Goal: Task Accomplishment & Management: Use online tool/utility

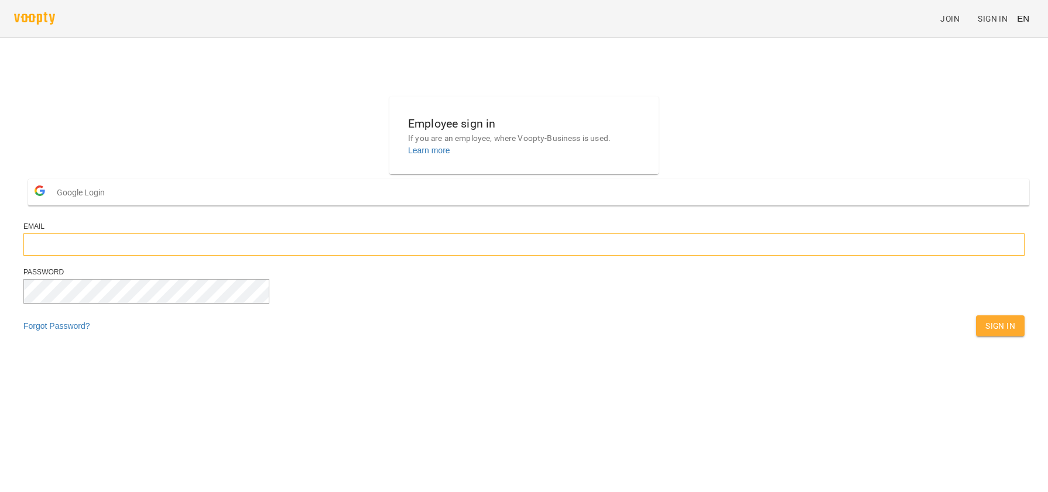
click at [431, 256] on input "email" at bounding box center [523, 245] width 1001 height 22
type input "**********"
click at [985, 333] on span "Sign In" at bounding box center [1000, 326] width 30 height 14
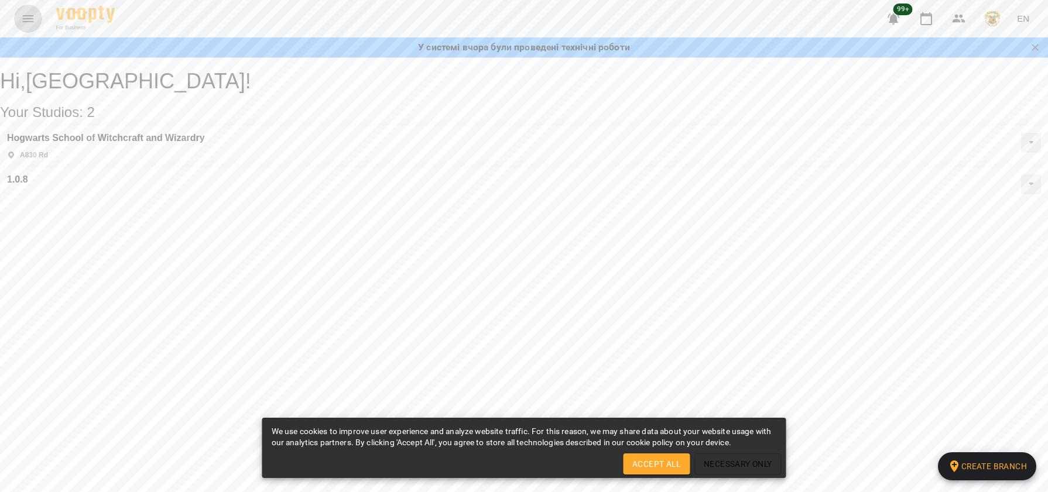
click at [29, 13] on icon "Menu" at bounding box center [28, 19] width 14 height 14
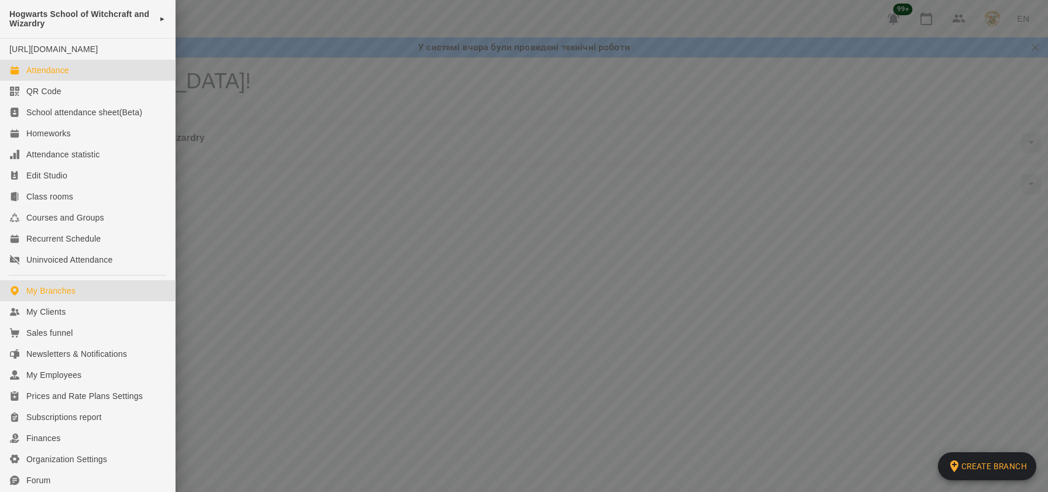
click at [47, 76] on div "Attendance" at bounding box center [47, 70] width 43 height 12
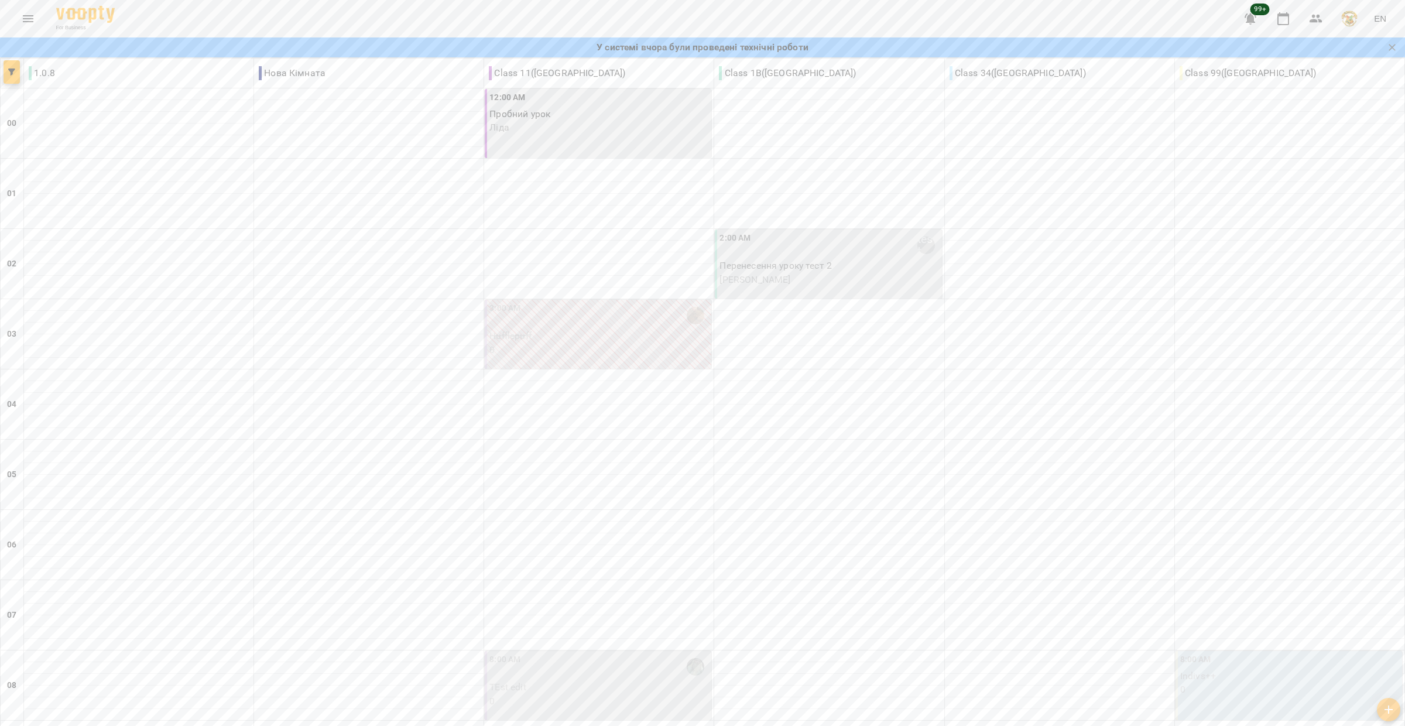
click at [26, 15] on icon "Menu" at bounding box center [28, 18] width 11 height 7
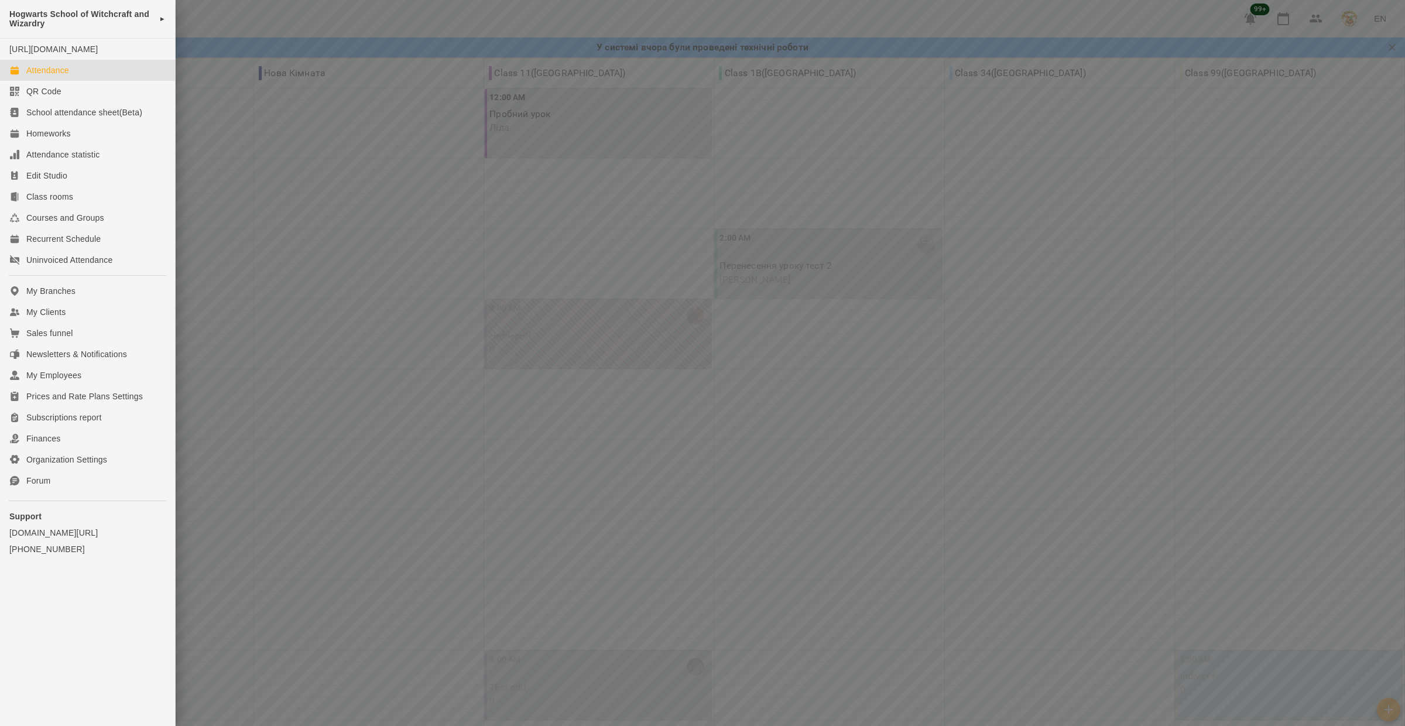
click at [55, 76] on div "Attendance" at bounding box center [47, 70] width 43 height 12
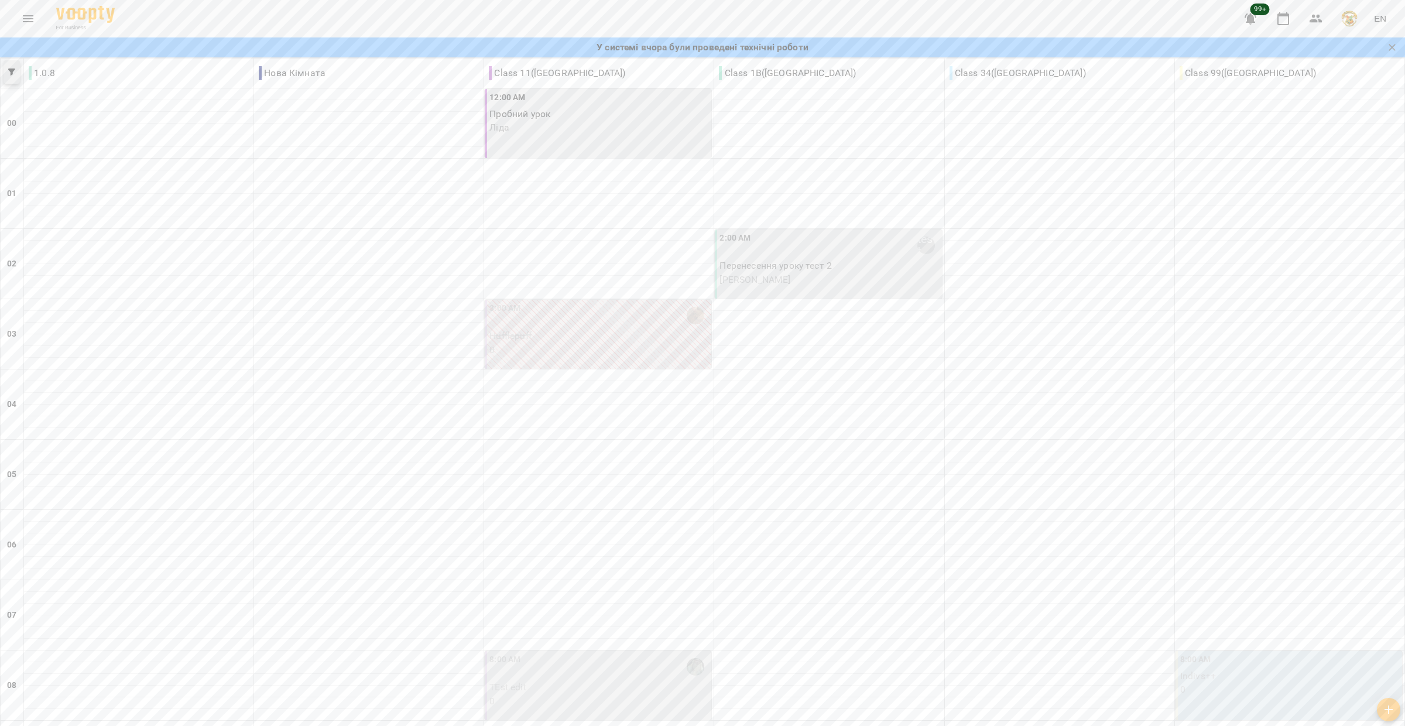
click at [14, 71] on icon "button" at bounding box center [11, 72] width 7 height 7
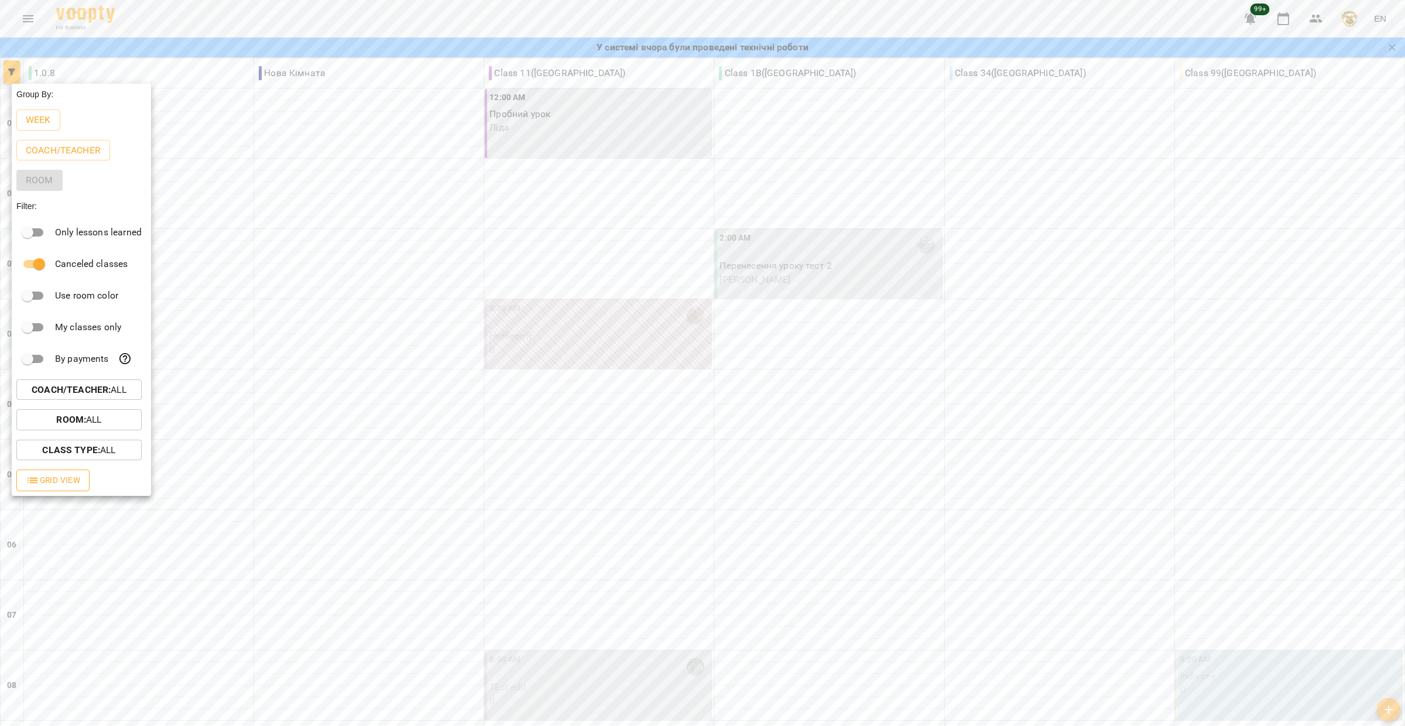
click at [63, 487] on span "Grid View" at bounding box center [53, 480] width 54 height 14
